Goal: Task Accomplishment & Management: Manage account settings

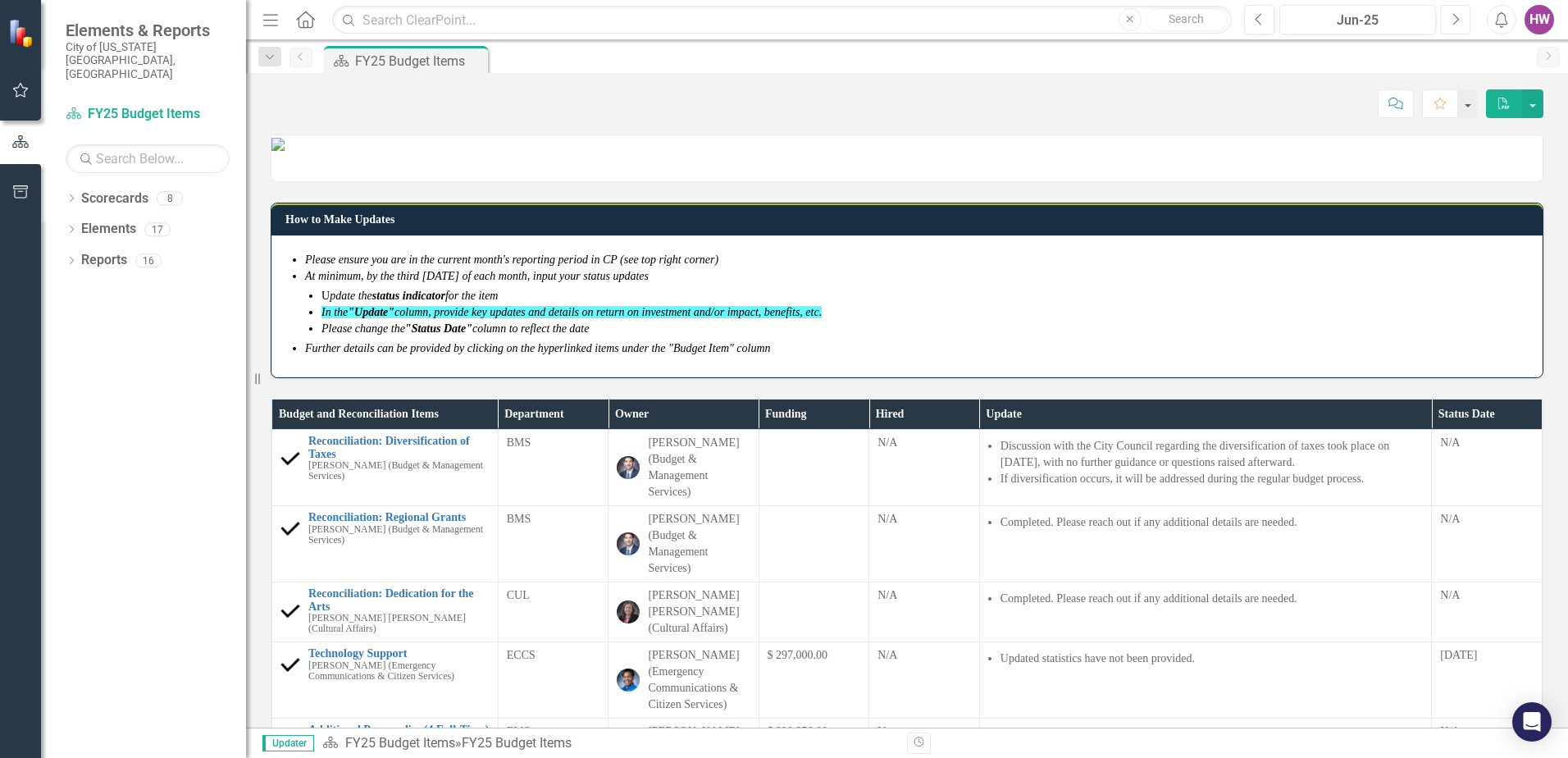
click at [1460, 19] on button "Next" at bounding box center [1455, 20] width 30 height 30
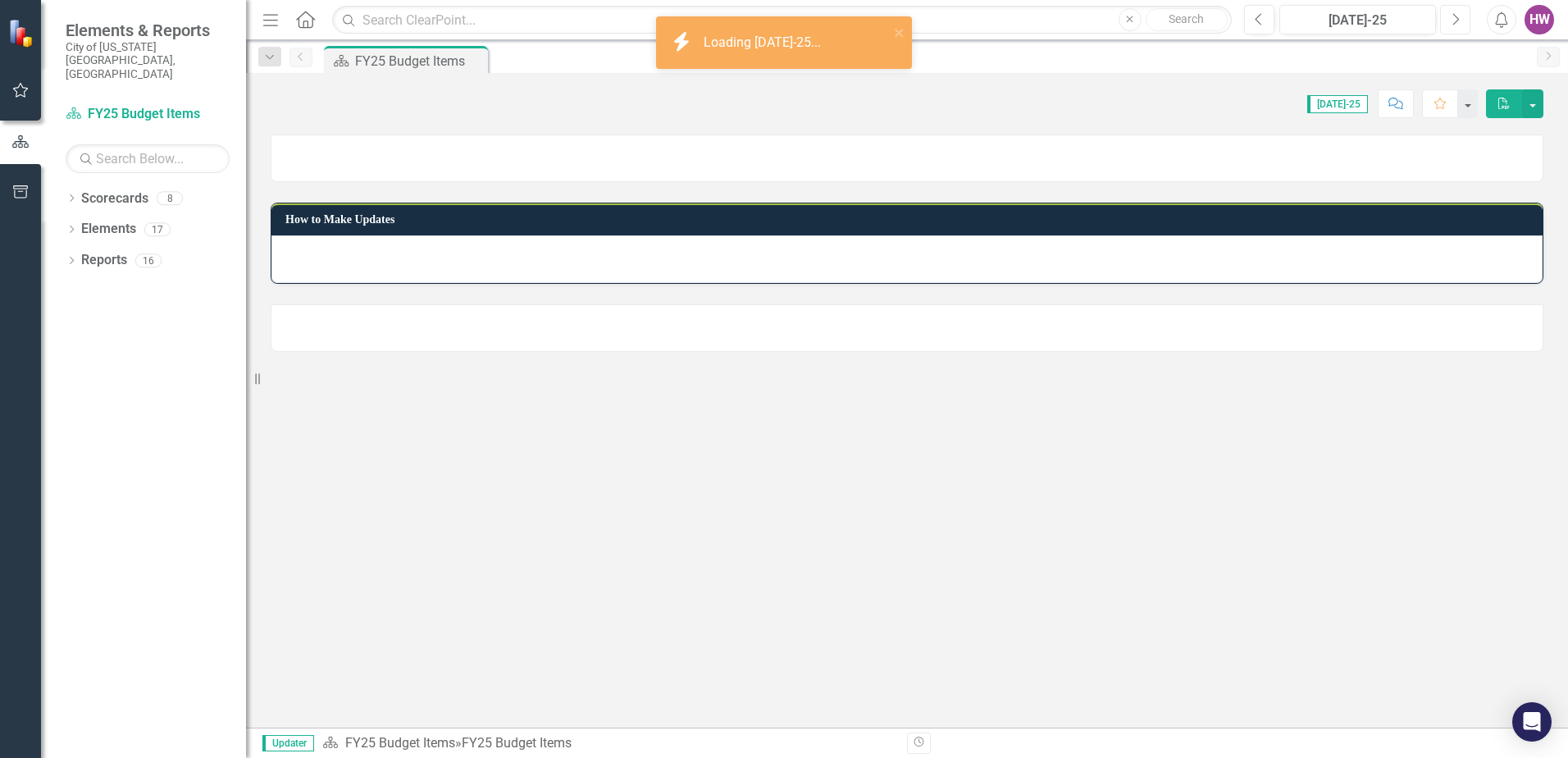
click at [1459, 19] on icon "Next" at bounding box center [1455, 19] width 9 height 15
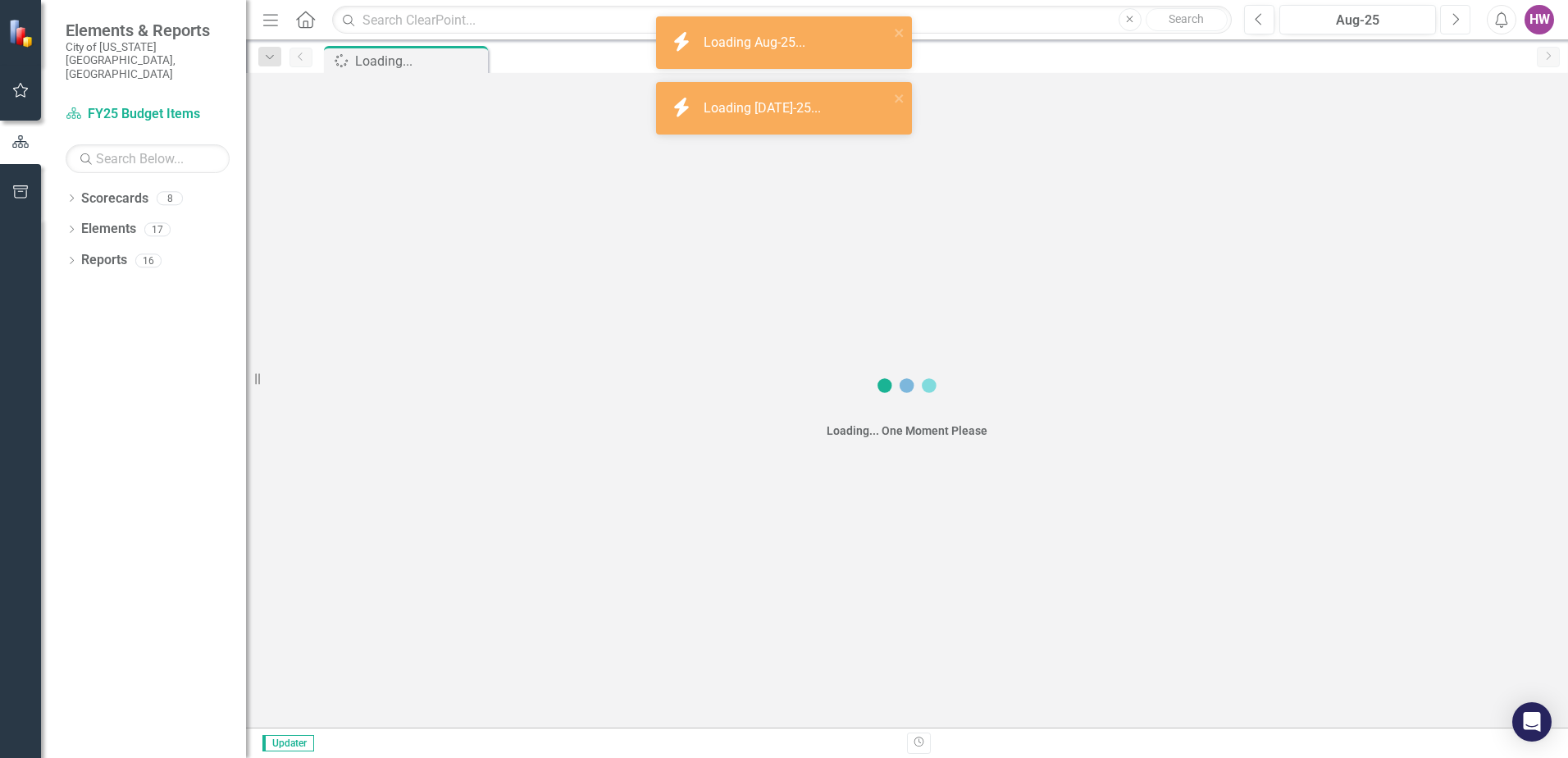
click at [1459, 19] on icon "Next" at bounding box center [1455, 19] width 9 height 15
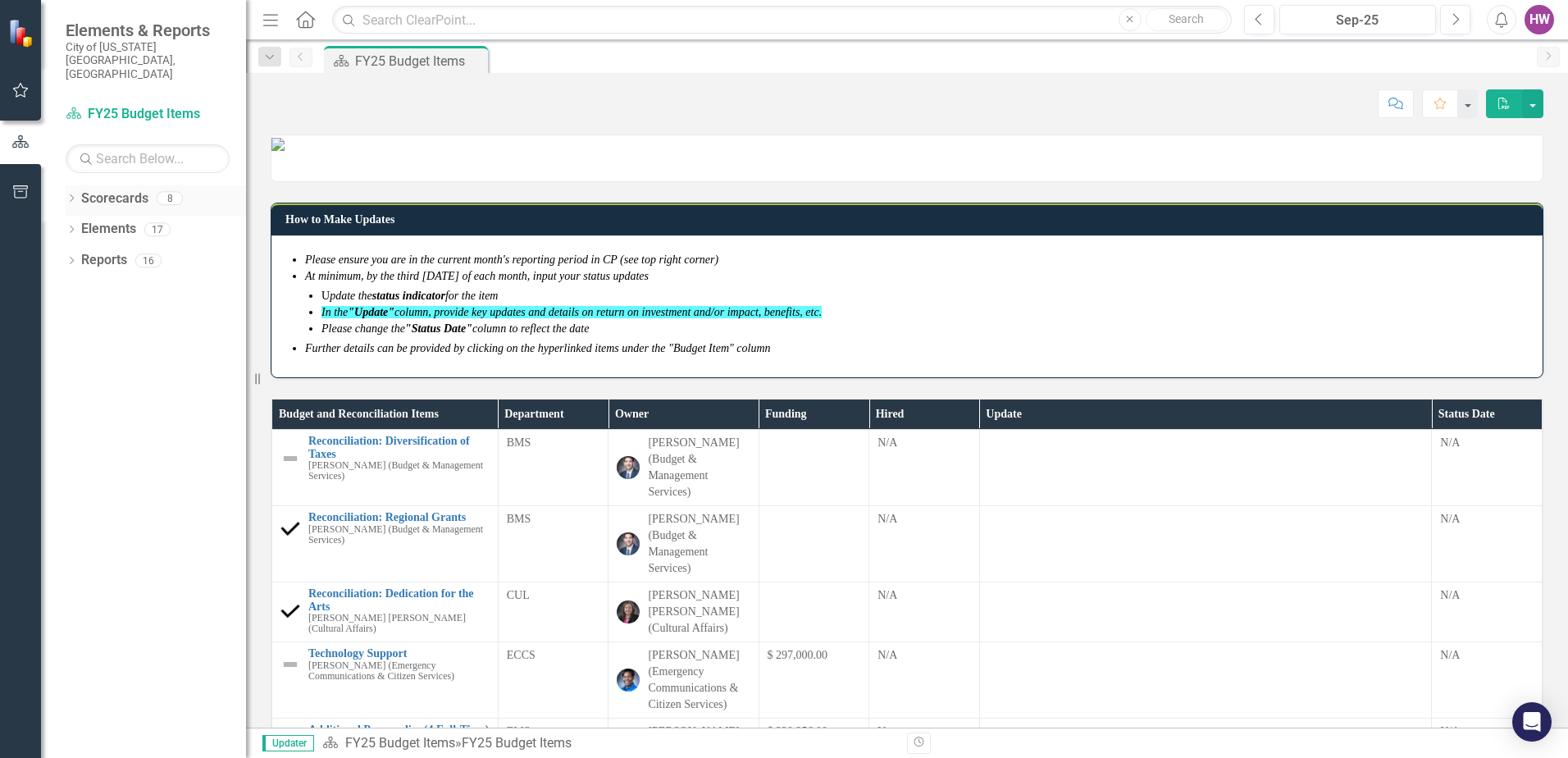
click at [72, 195] on icon "Dropdown" at bounding box center [71, 200] width 11 height 9
click at [83, 255] on icon "Dropdown" at bounding box center [80, 260] width 12 height 10
click at [137, 282] on link "FY25-26 DPP_HNP" at bounding box center [176, 291] width 139 height 18
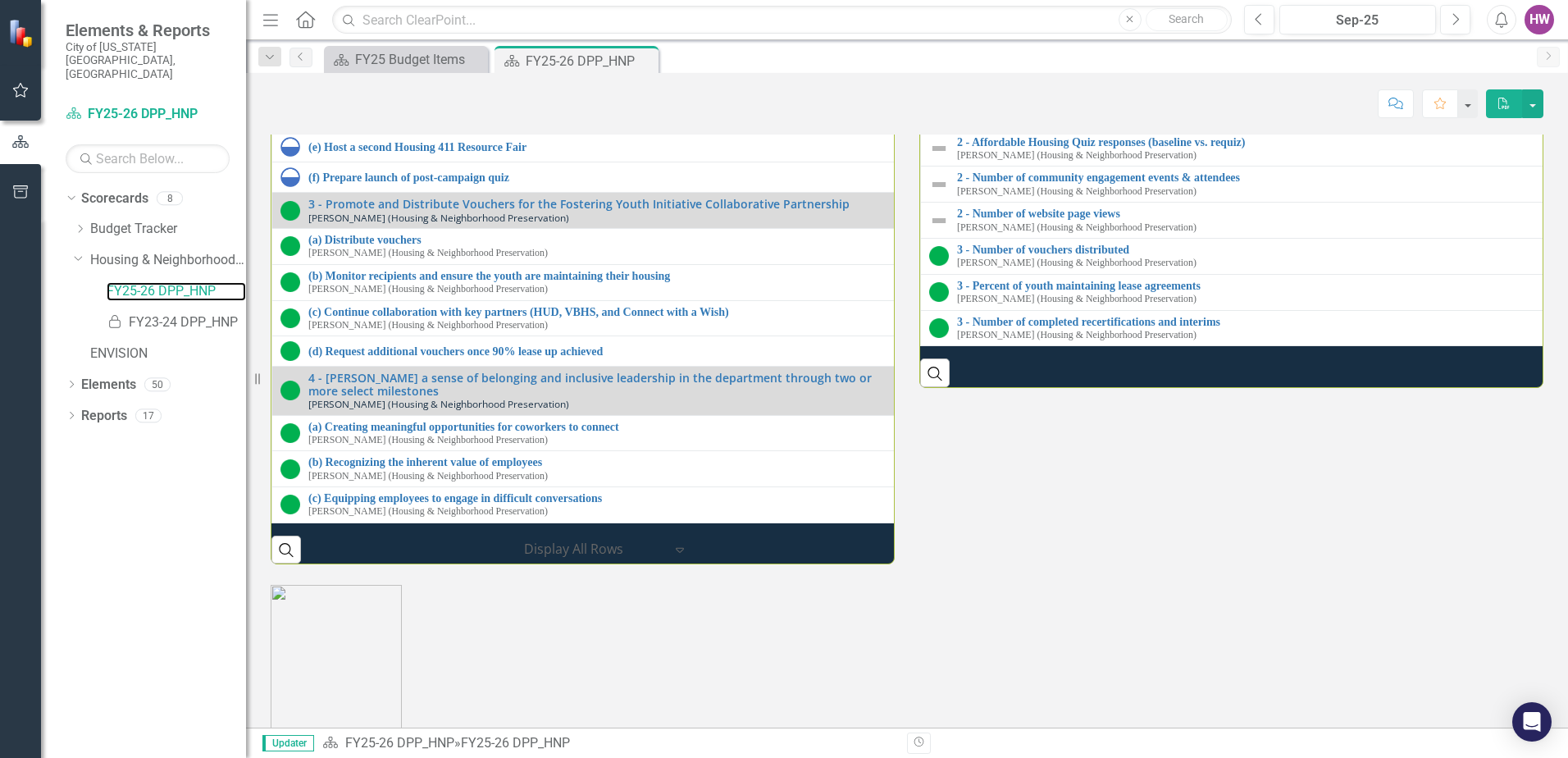
scroll to position [2597, 0]
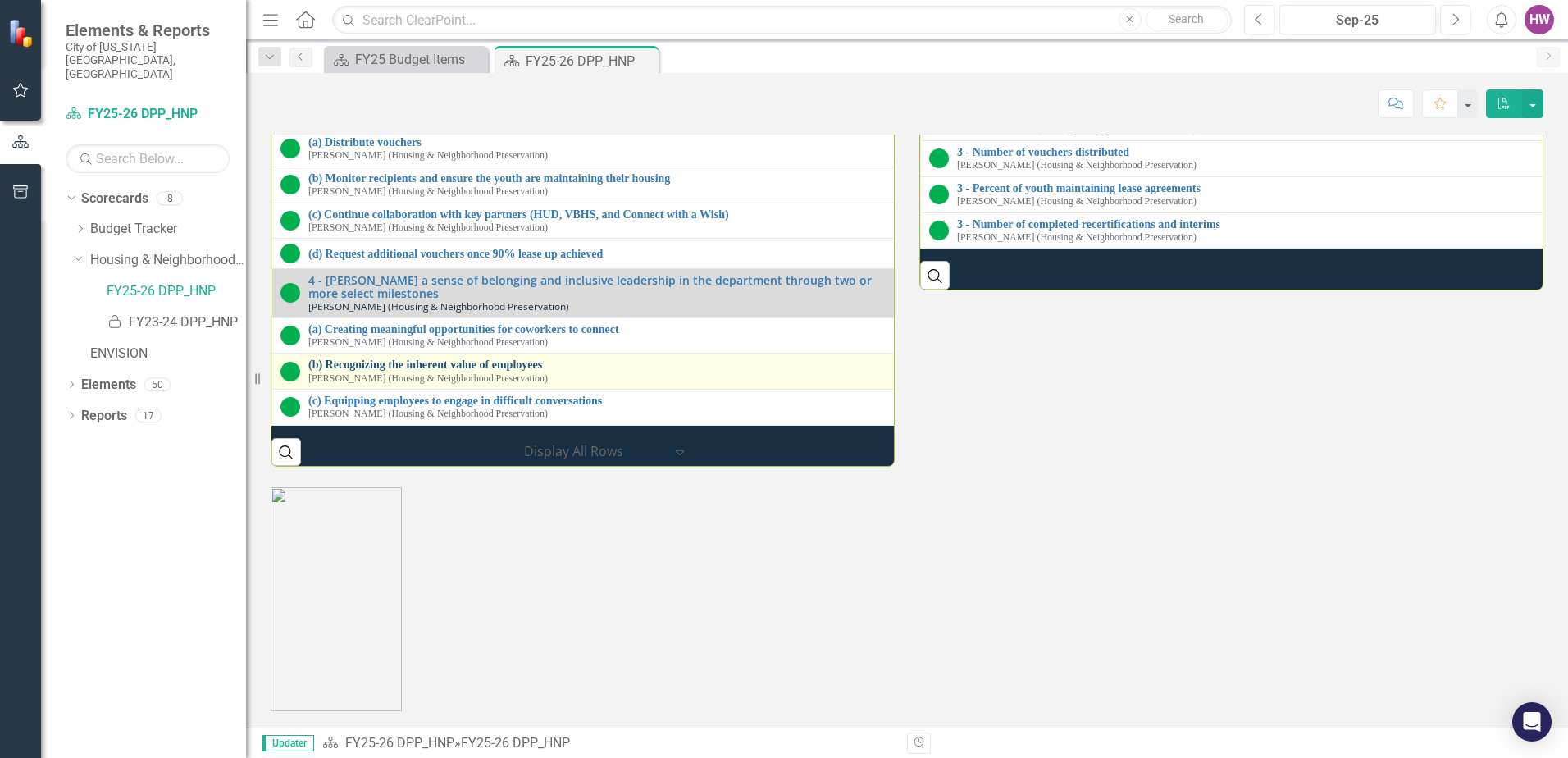
click at [520, 371] on link "(b) Recognizing the inherent value of employees" at bounding box center [599, 364] width 581 height 12
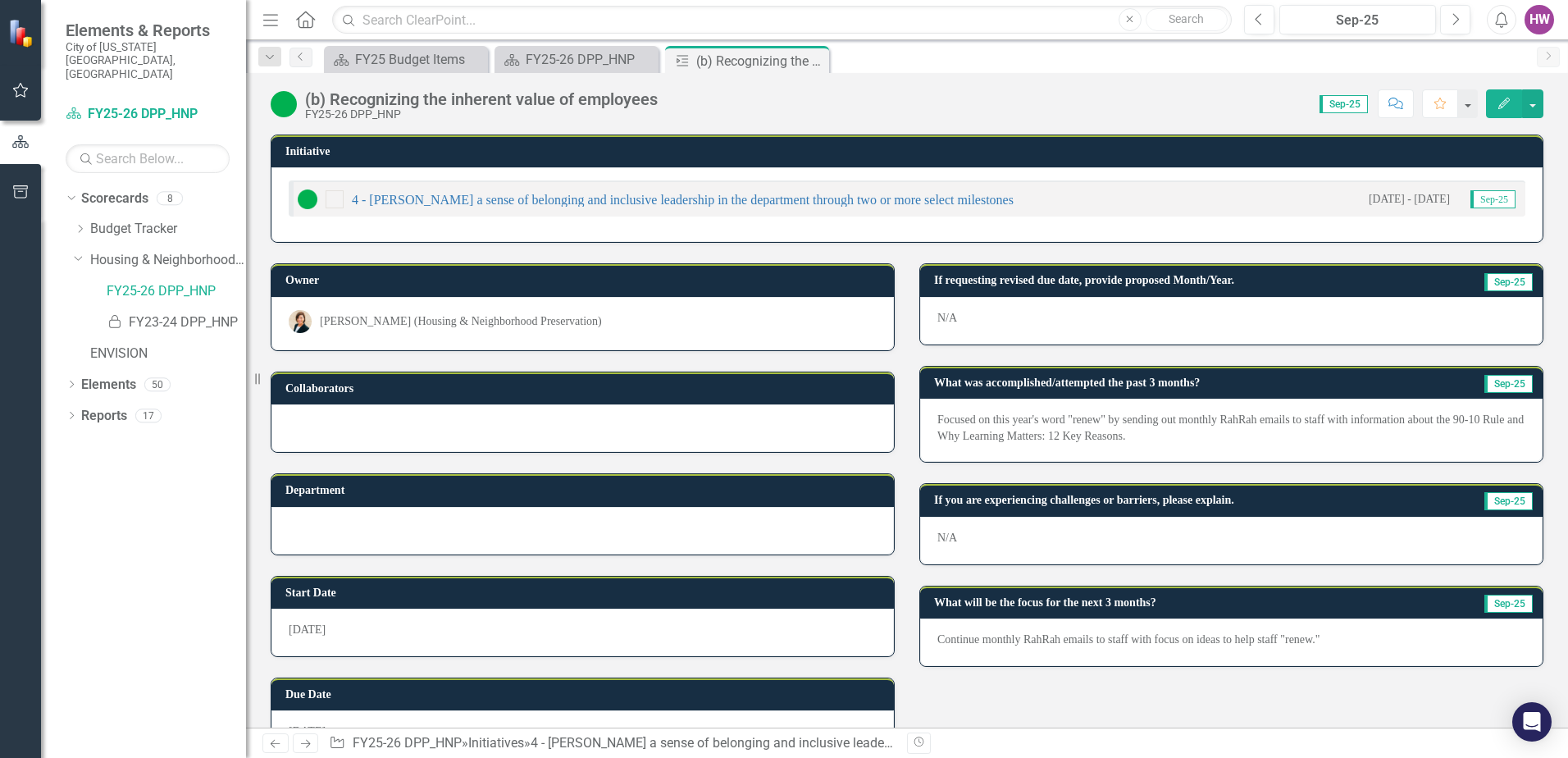
click at [1167, 431] on p "Focused on this year's word "renew" by sending out monthly RahRah emails to sta…" at bounding box center [1232, 428] width 588 height 33
click at [1156, 437] on p "Focused on this year's word "renew" by sending out monthly RahRah emails to sta…" at bounding box center [1232, 428] width 588 height 33
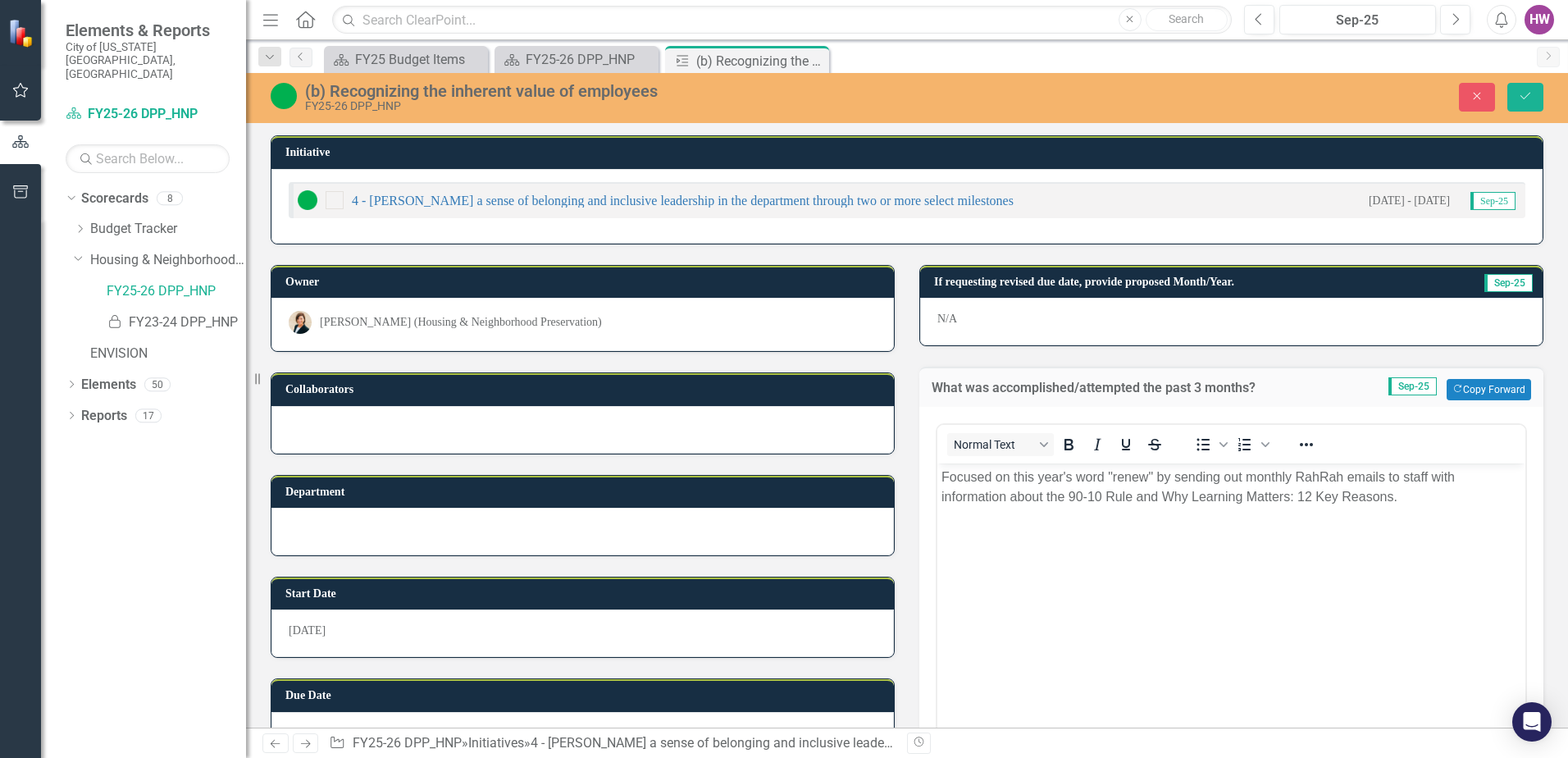
click at [963, 519] on body "Focused on this year's word "renew" by sending out monthly RahRah emails to sta…" at bounding box center [1232, 585] width 588 height 246
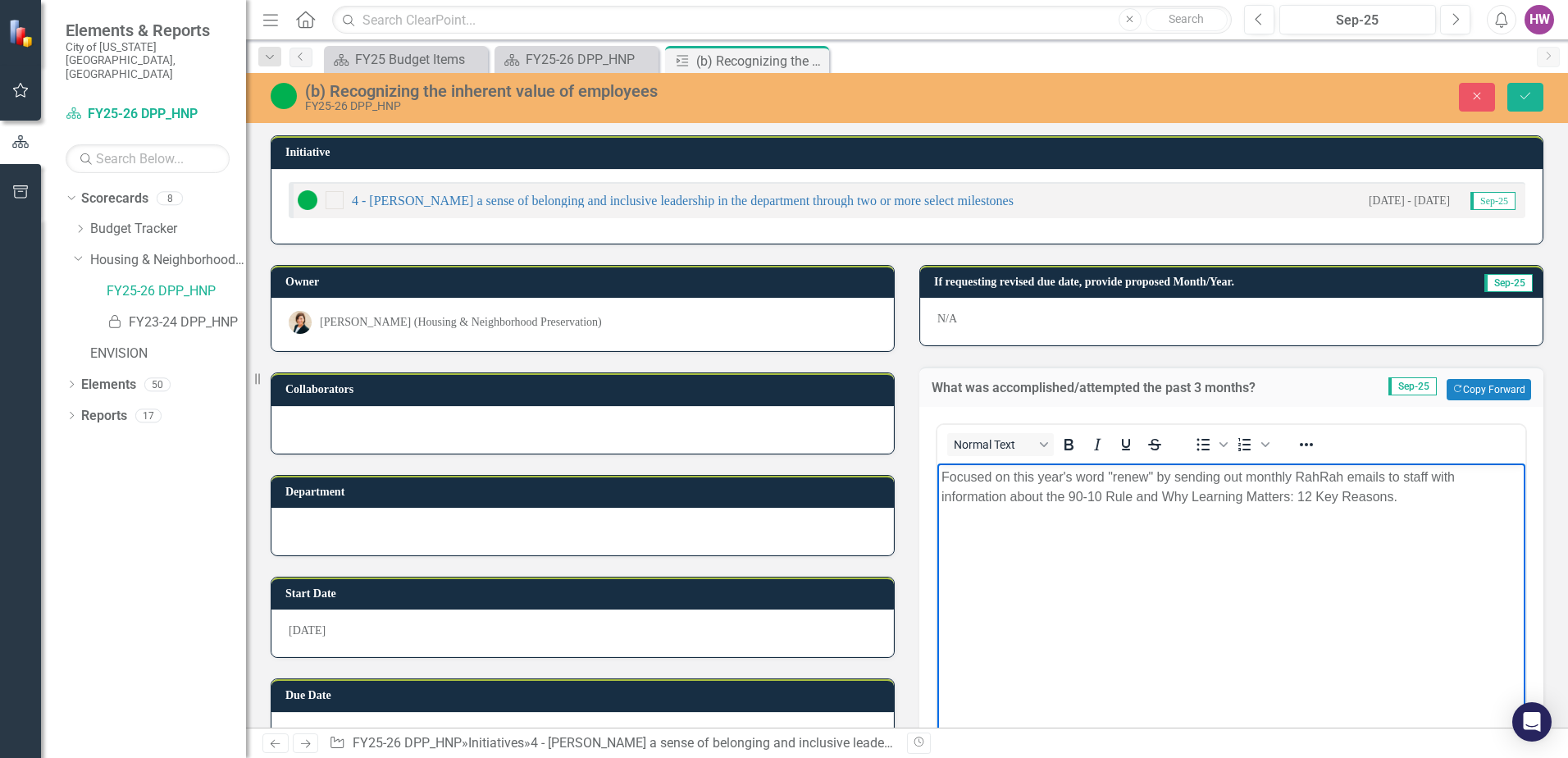
click at [1417, 497] on p "Focused on this year's word "renew" by sending out monthly RahRah emails to sta…" at bounding box center [1231, 487] width 580 height 40
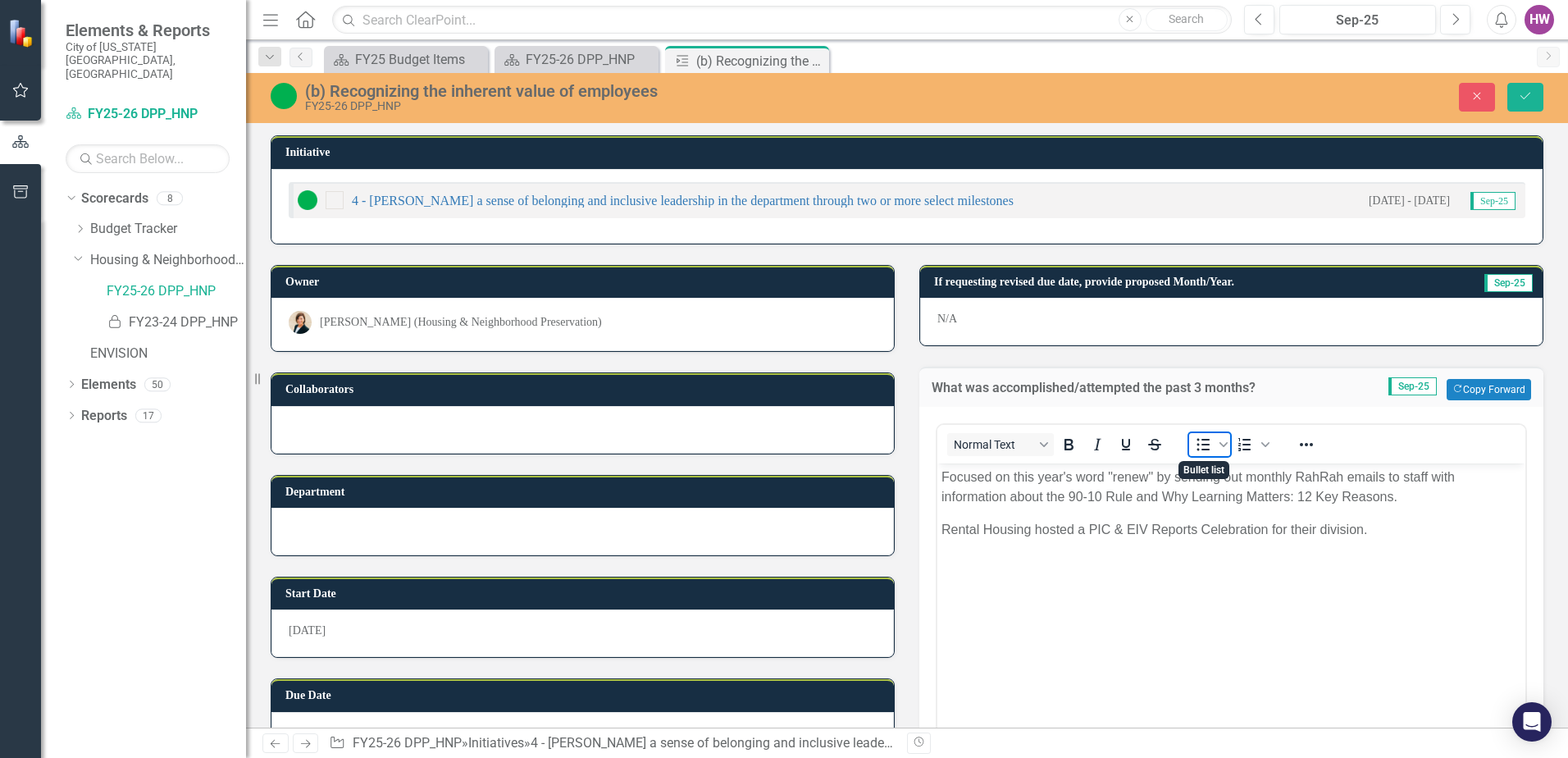
click at [1193, 443] on icon "Bullet list" at bounding box center [1203, 445] width 19 height 19
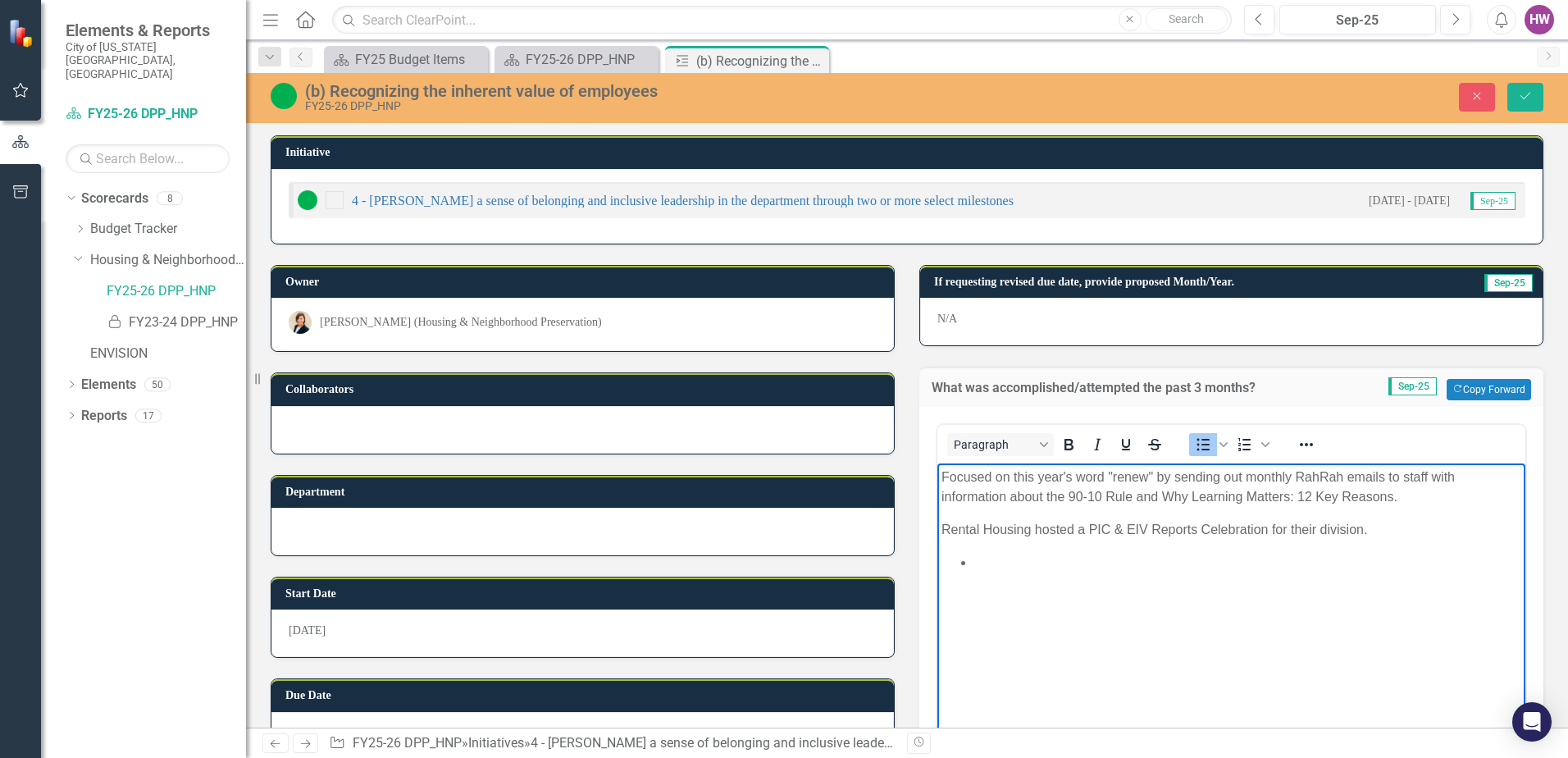
click at [963, 542] on body "Focused on this year's word "renew" by sending out monthly RahRah emails to sta…" at bounding box center [1232, 585] width 588 height 246
click at [987, 544] on body "Focused on this year's word "renew" by sending out monthly RahRah emails to sta…" at bounding box center [1232, 585] width 588 height 246
drag, startPoint x: 1221, startPoint y: 563, endPoint x: 975, endPoint y: 566, distance: 246.0
click at [975, 566] on li "Every month the reports show improvem" at bounding box center [1248, 563] width 547 height 19
drag, startPoint x: 1448, startPoint y: 529, endPoint x: 1498, endPoint y: 532, distance: 50.1
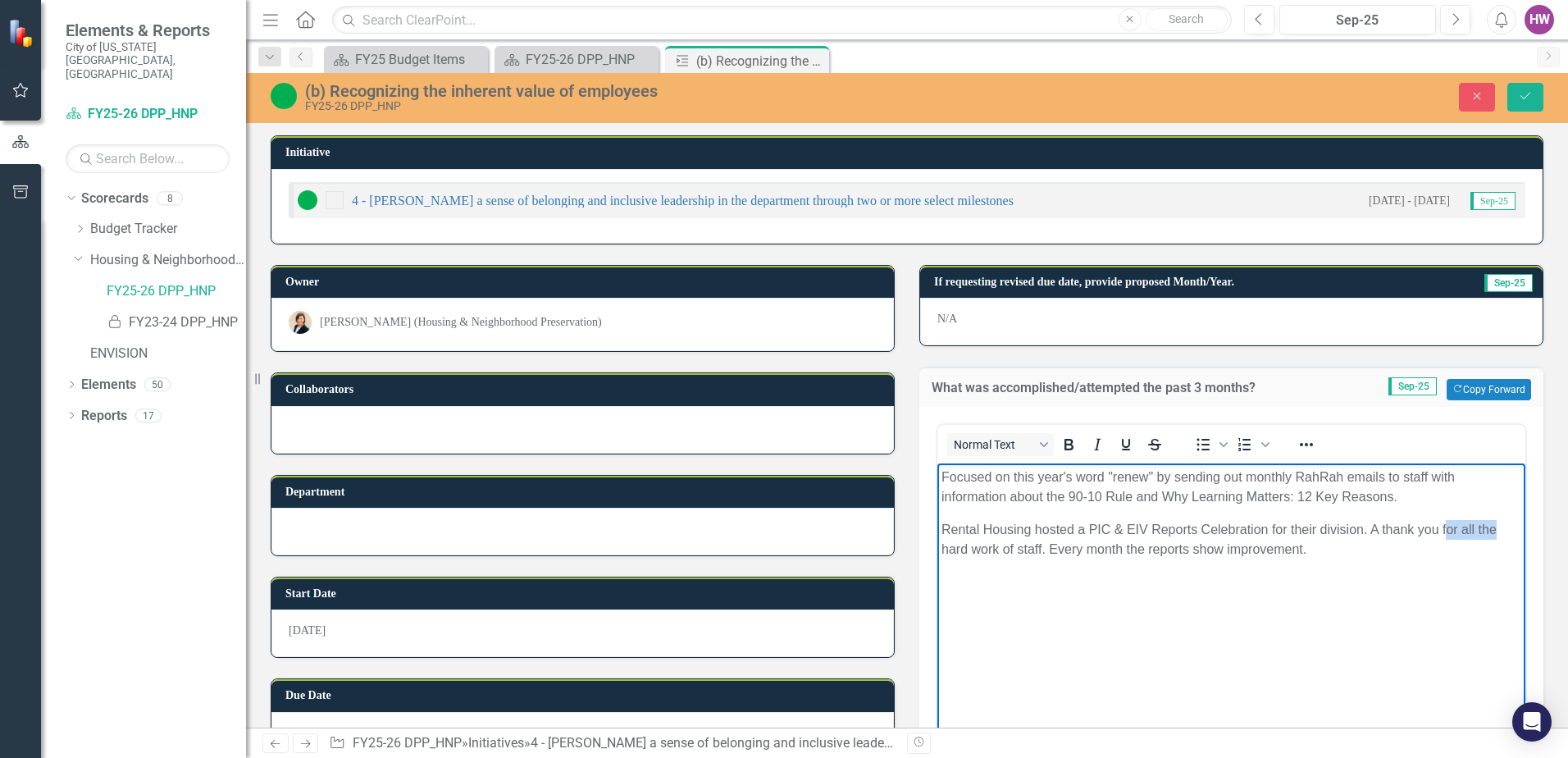
click at [1498, 532] on p "Rental Housing hosted a PIC & EIV Reports Celebration for their division. A tha…" at bounding box center [1231, 540] width 580 height 40
click at [997, 549] on p "Rental Housing hosted a PIC & EIV Reports Celebration for their division. A tha…" at bounding box center [1231, 540] width 580 height 40
click at [1286, 547] on p "Rental Housing hosted a PIC & EIV Reports Celebration for their division. A tha…" at bounding box center [1231, 540] width 580 height 40
click at [1532, 90] on button "Save" at bounding box center [1525, 97] width 36 height 29
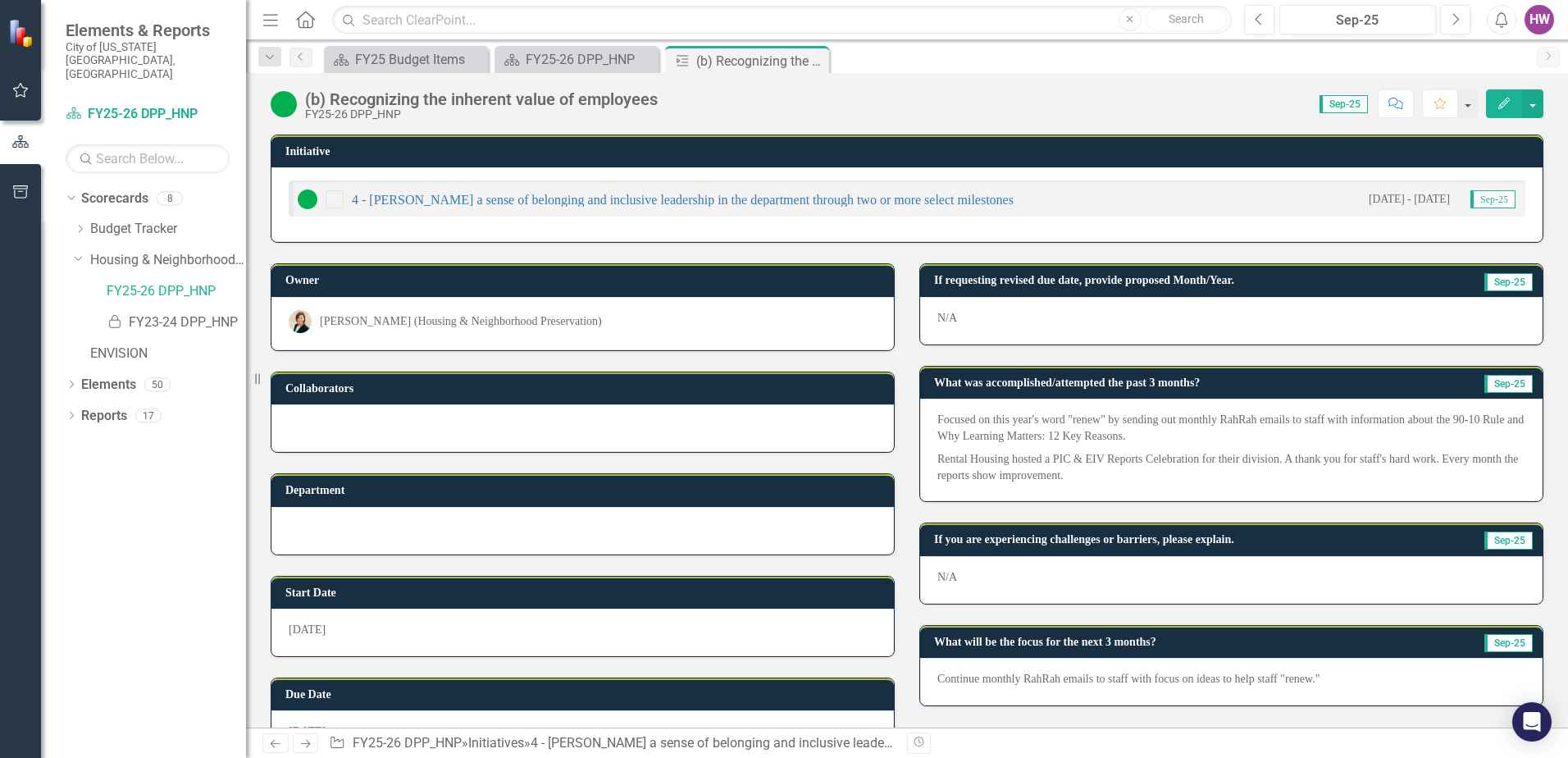
click at [1174, 477] on p "Rental Housing hosted a PIC & EIV Reports Celebration for their division. A tha…" at bounding box center [1232, 466] width 588 height 36
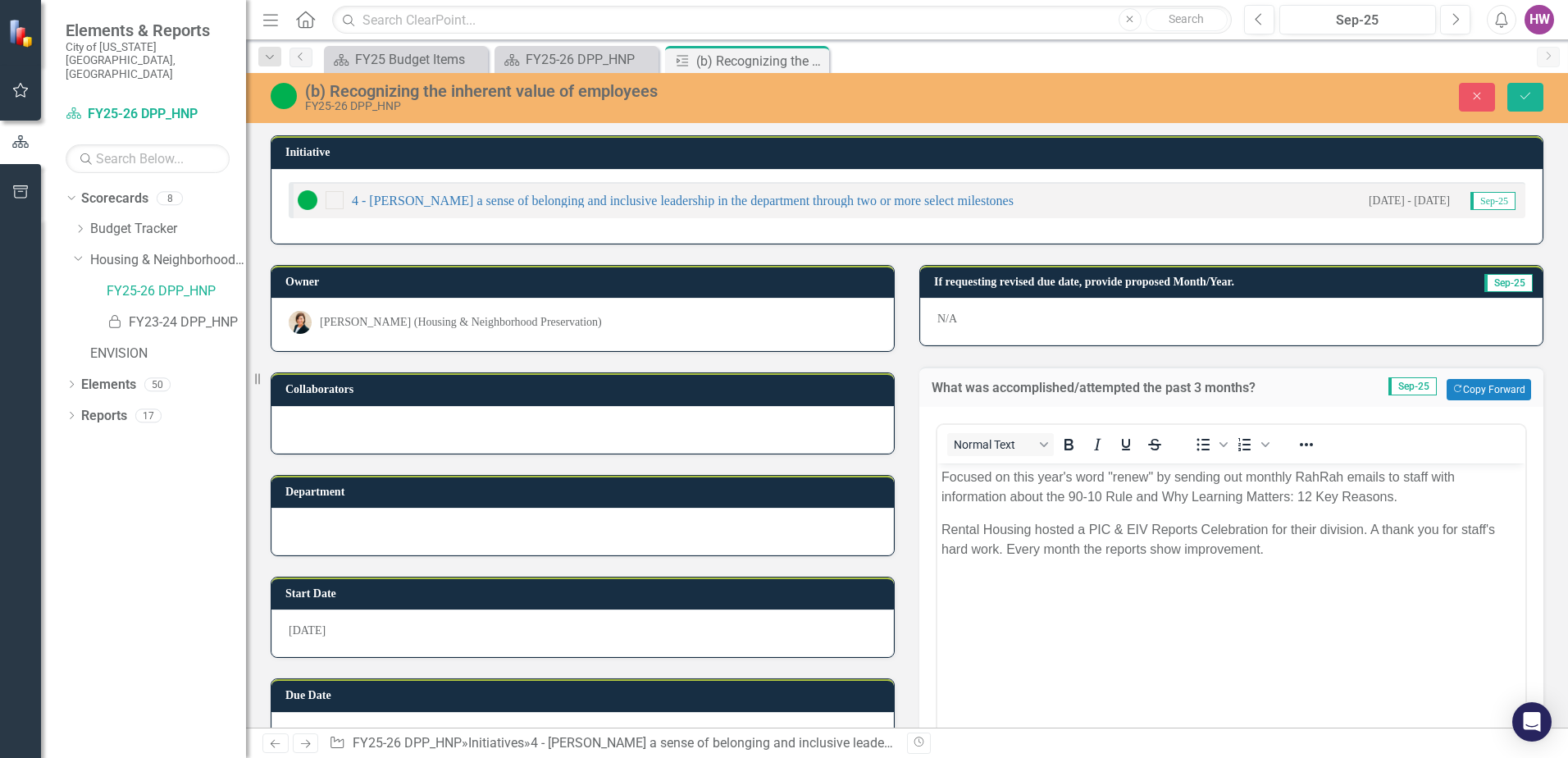
click at [997, 547] on p "Rental Housing hosted a PIC & EIV Reports Celebration for their division. A tha…" at bounding box center [1231, 540] width 580 height 40
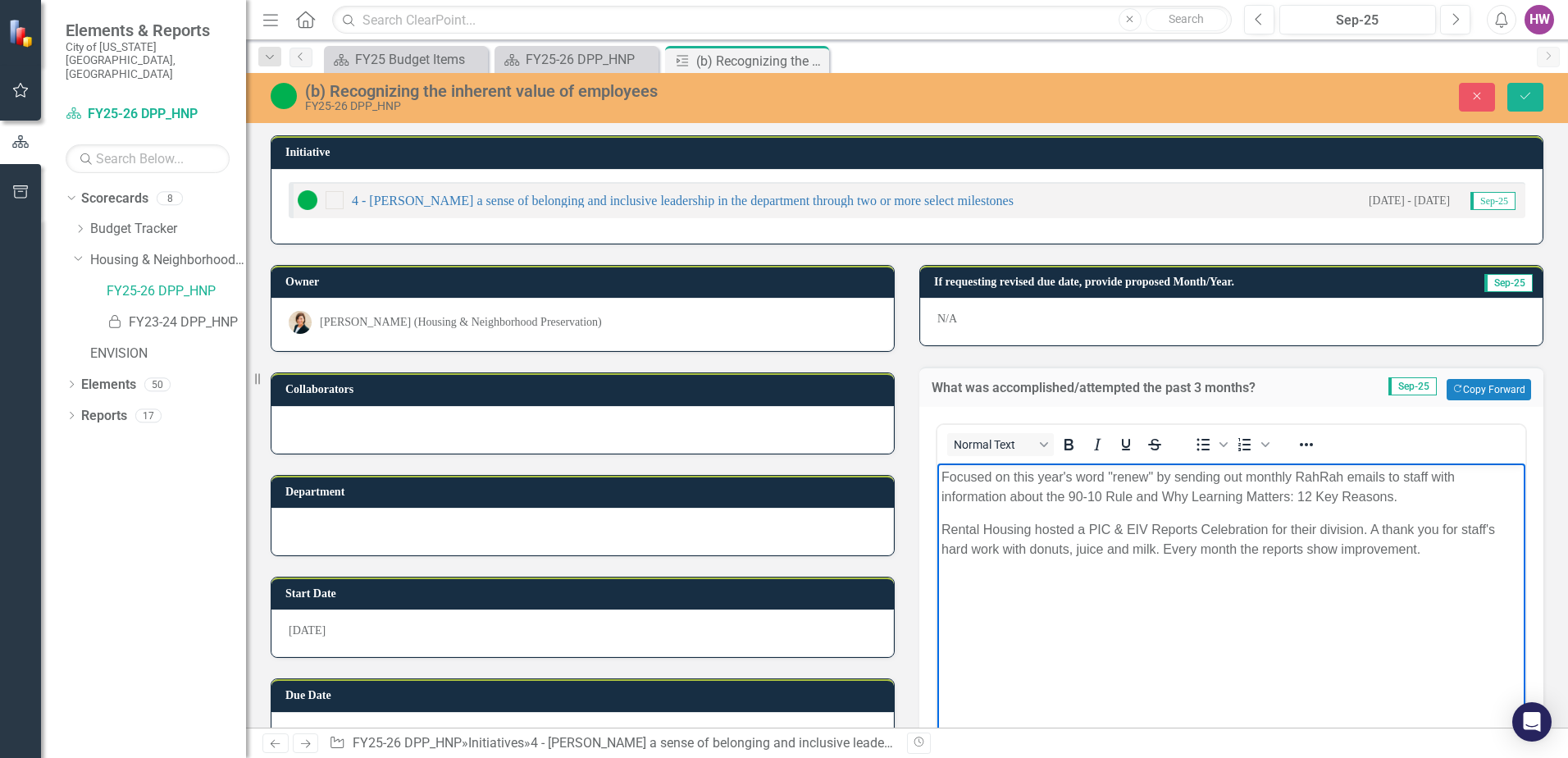
click at [1474, 548] on p "Rental Housing hosted a PIC & EIV Reports Celebration for their division. A tha…" at bounding box center [1231, 540] width 580 height 40
click at [1334, 548] on p "Rental Housing hosted a PIC & EIV Reports Celebration for their division. A tha…" at bounding box center [1231, 540] width 580 height 40
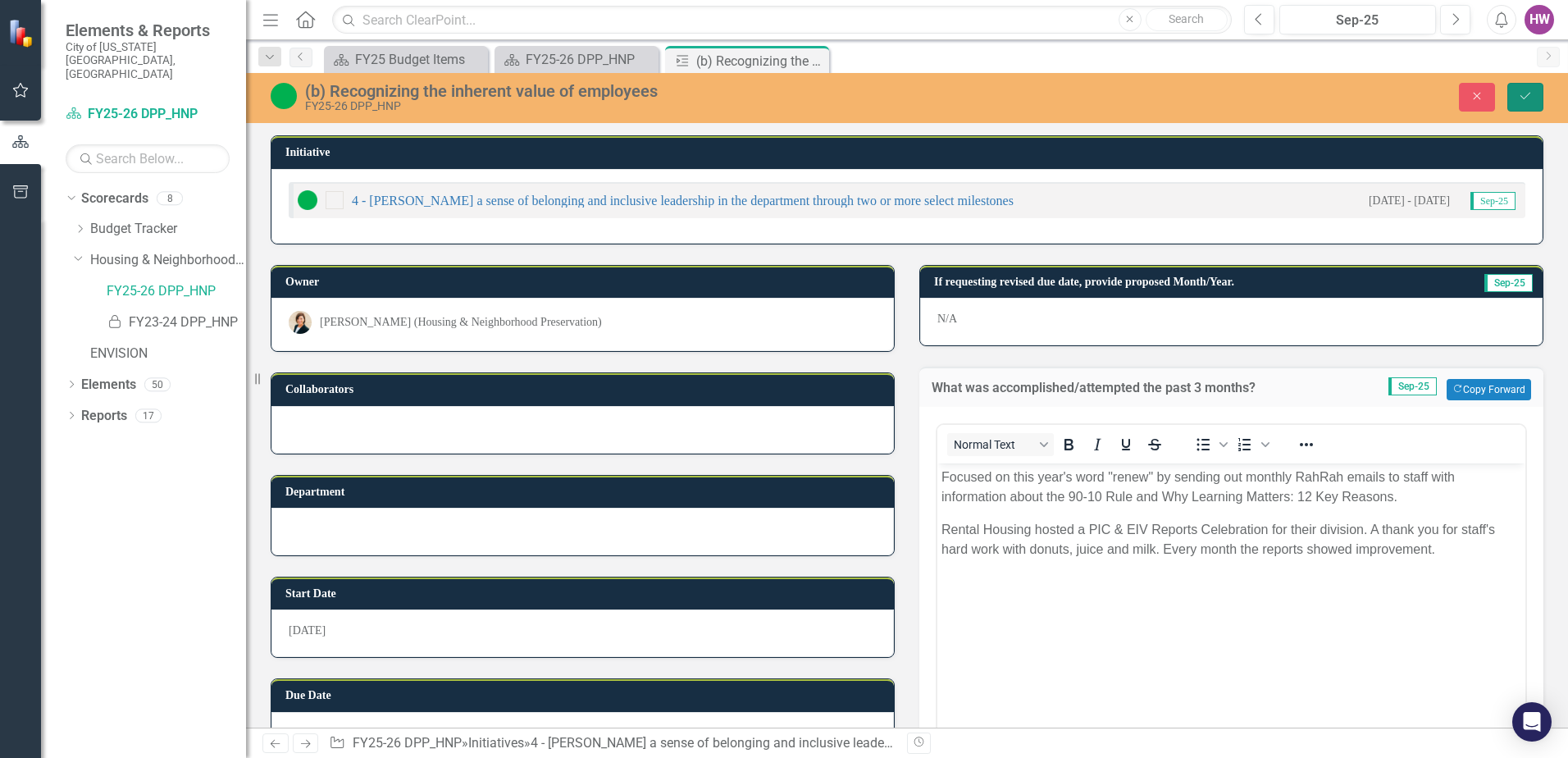
click at [1526, 92] on icon "Save" at bounding box center [1525, 95] width 15 height 11
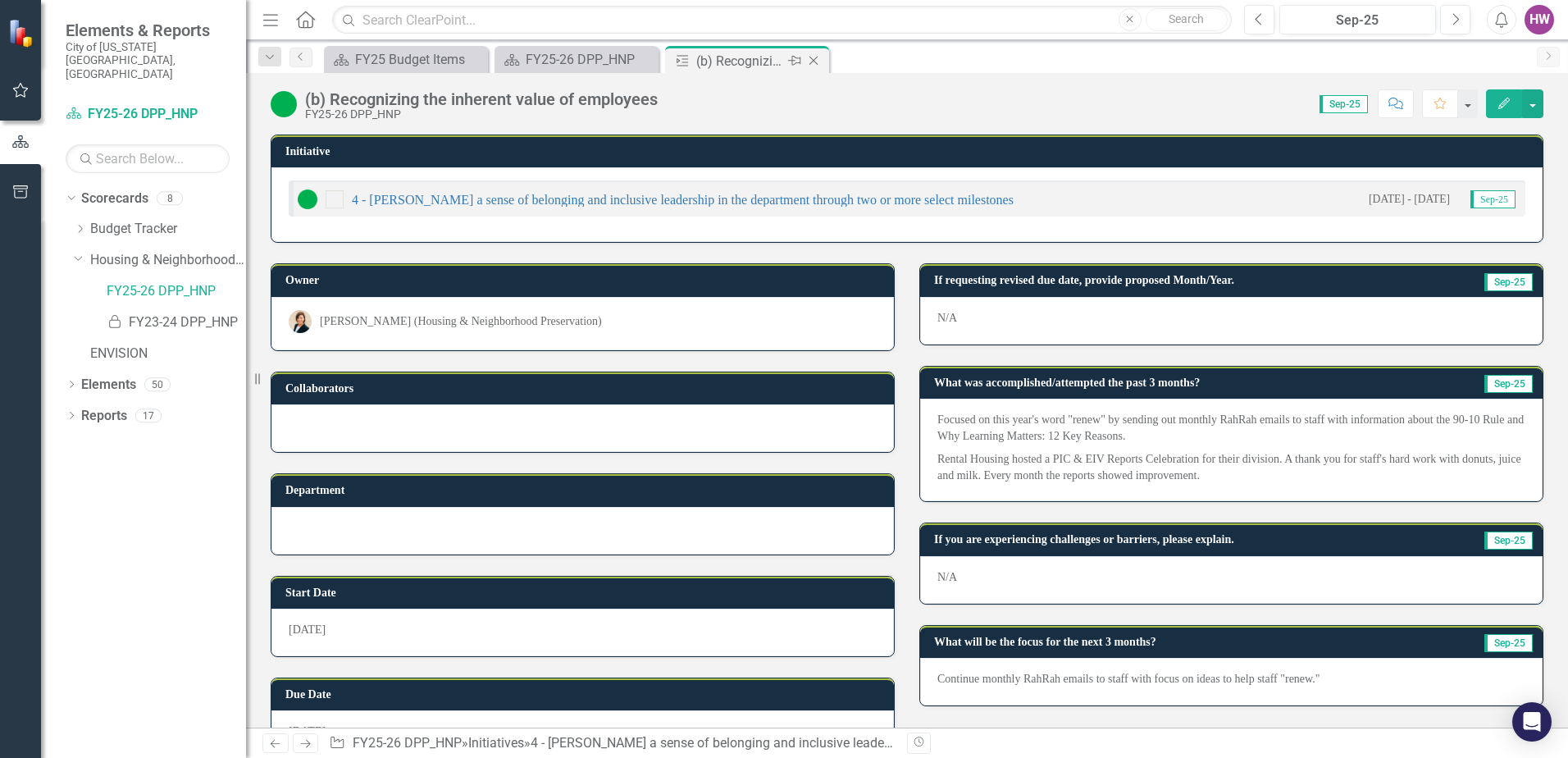
click at [816, 58] on icon at bounding box center [813, 61] width 9 height 9
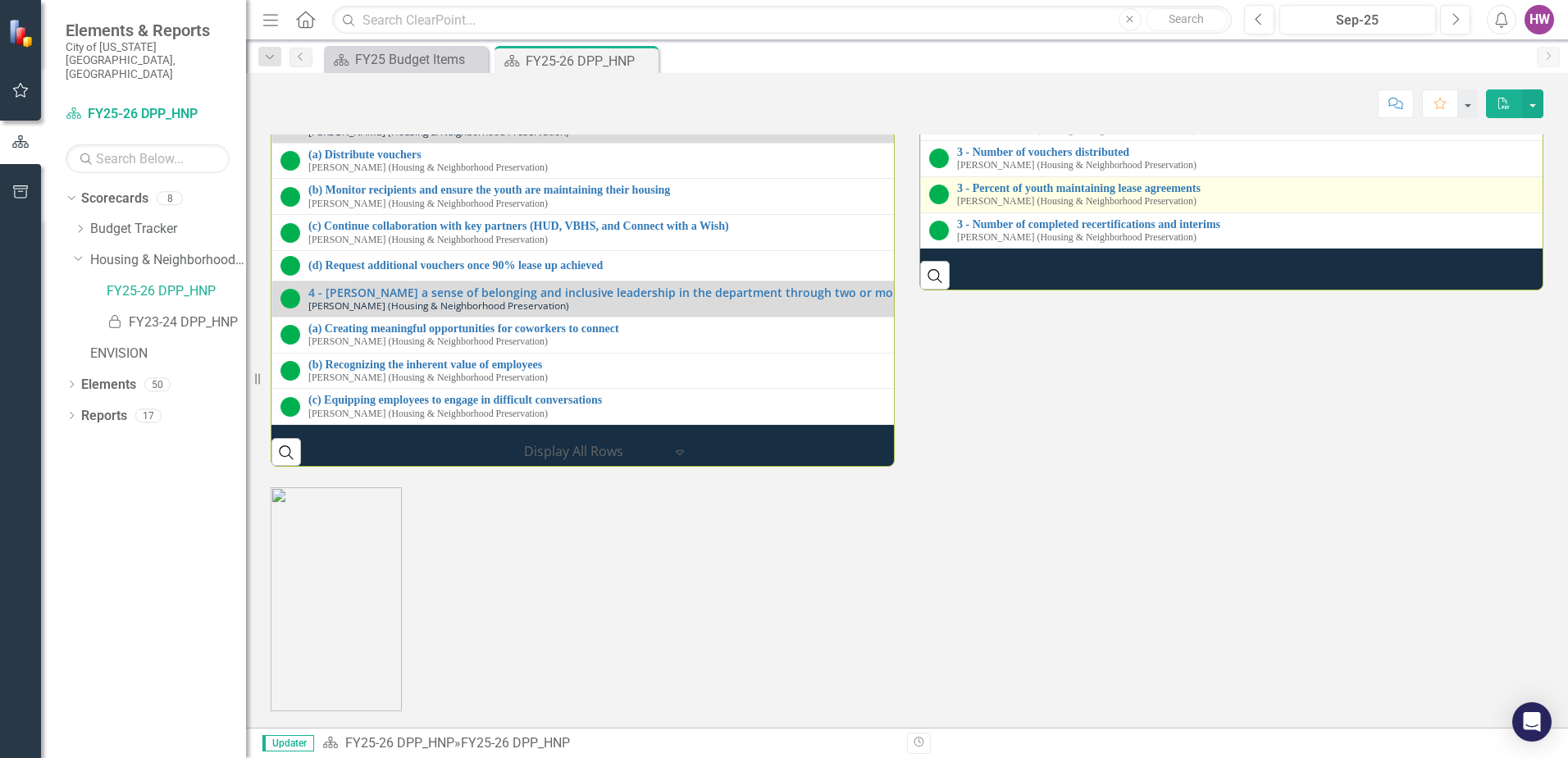
scroll to position [2624, 0]
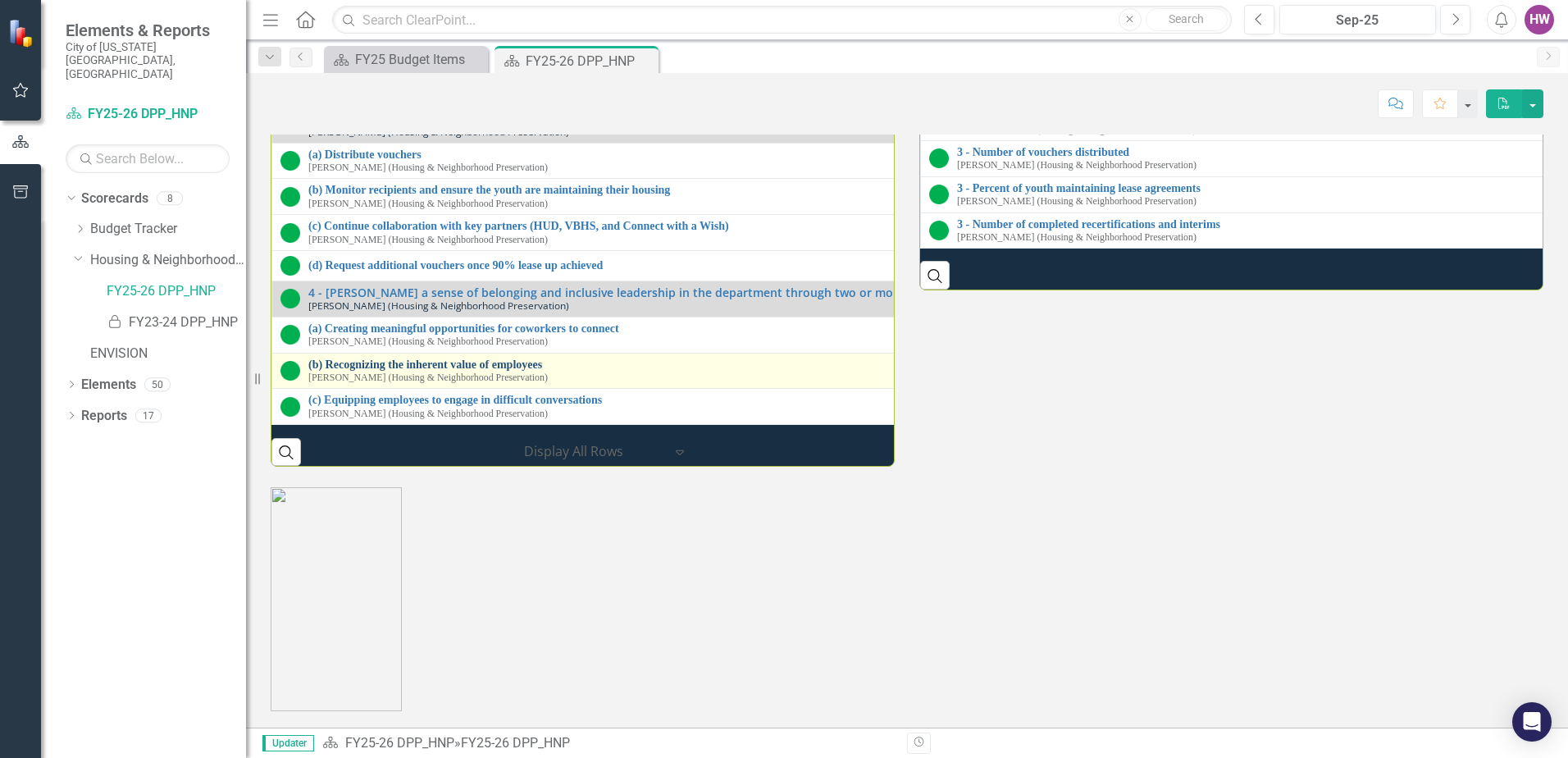
click at [459, 371] on link "(b) Recognizing the inherent value of employees" at bounding box center [923, 364] width 1229 height 12
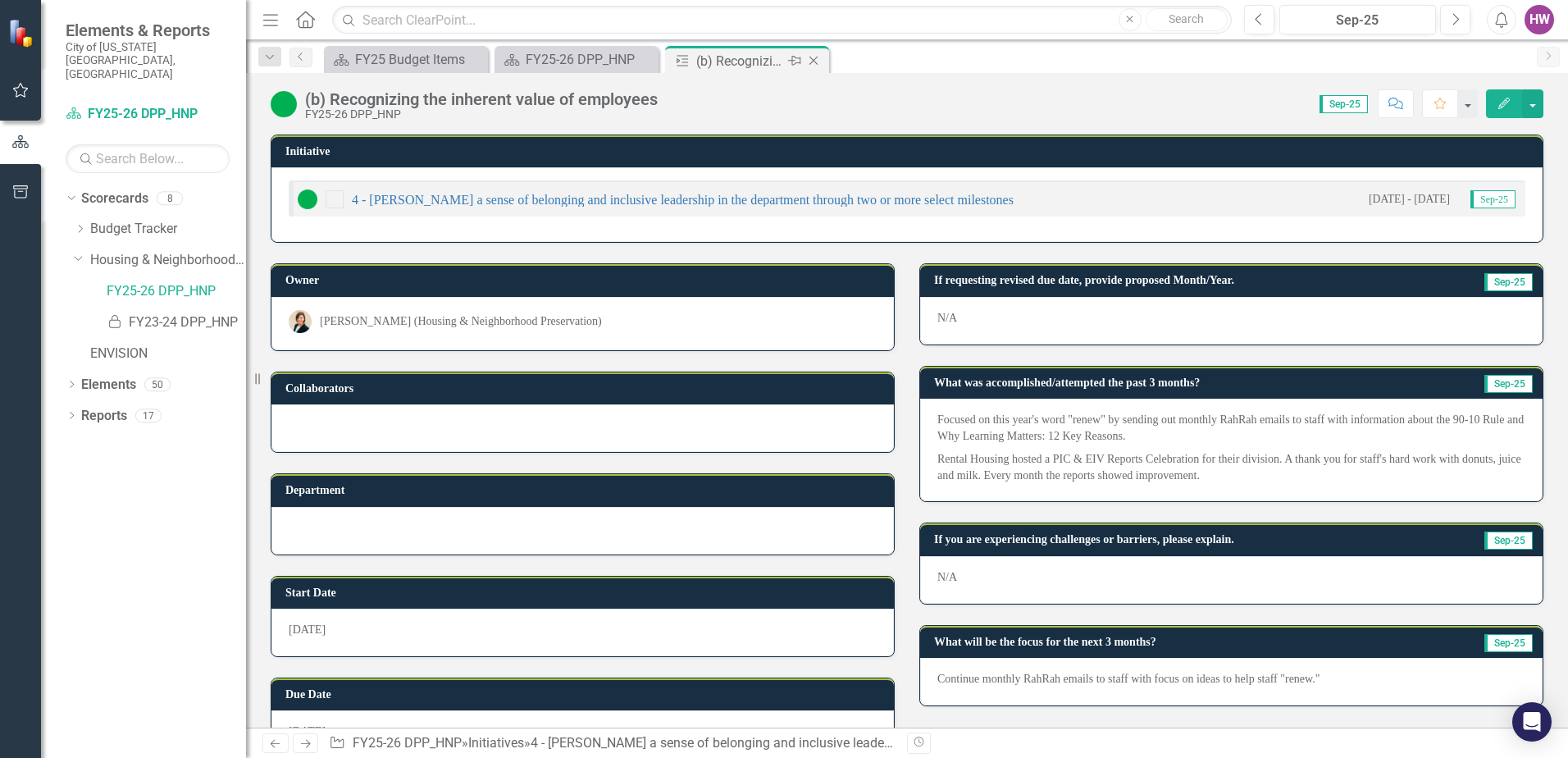
click at [815, 58] on icon "Close" at bounding box center [813, 60] width 17 height 13
